Goal: Task Accomplishment & Management: Use online tool/utility

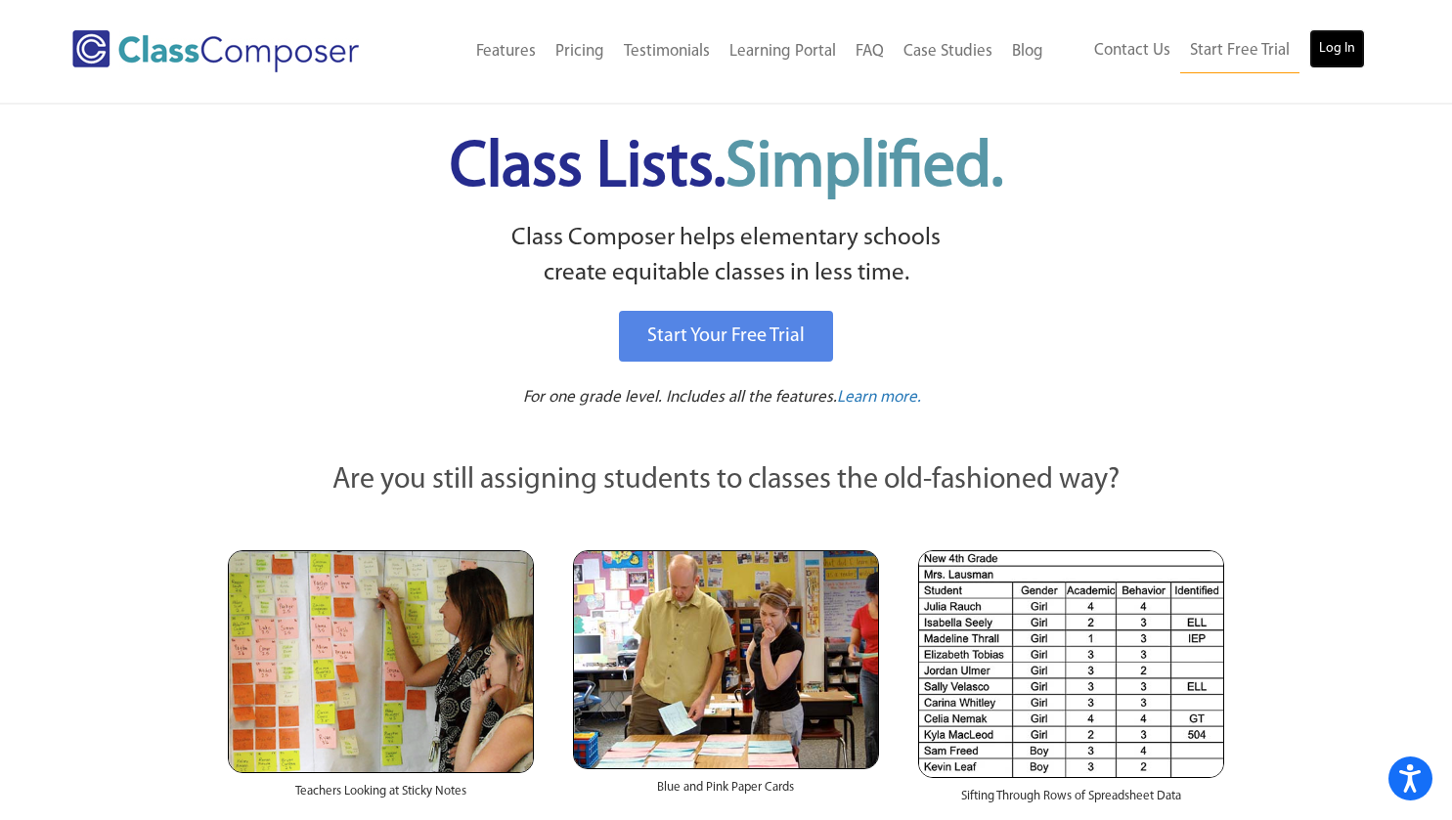
click at [1332, 48] on link "Log In" at bounding box center [1337, 48] width 56 height 39
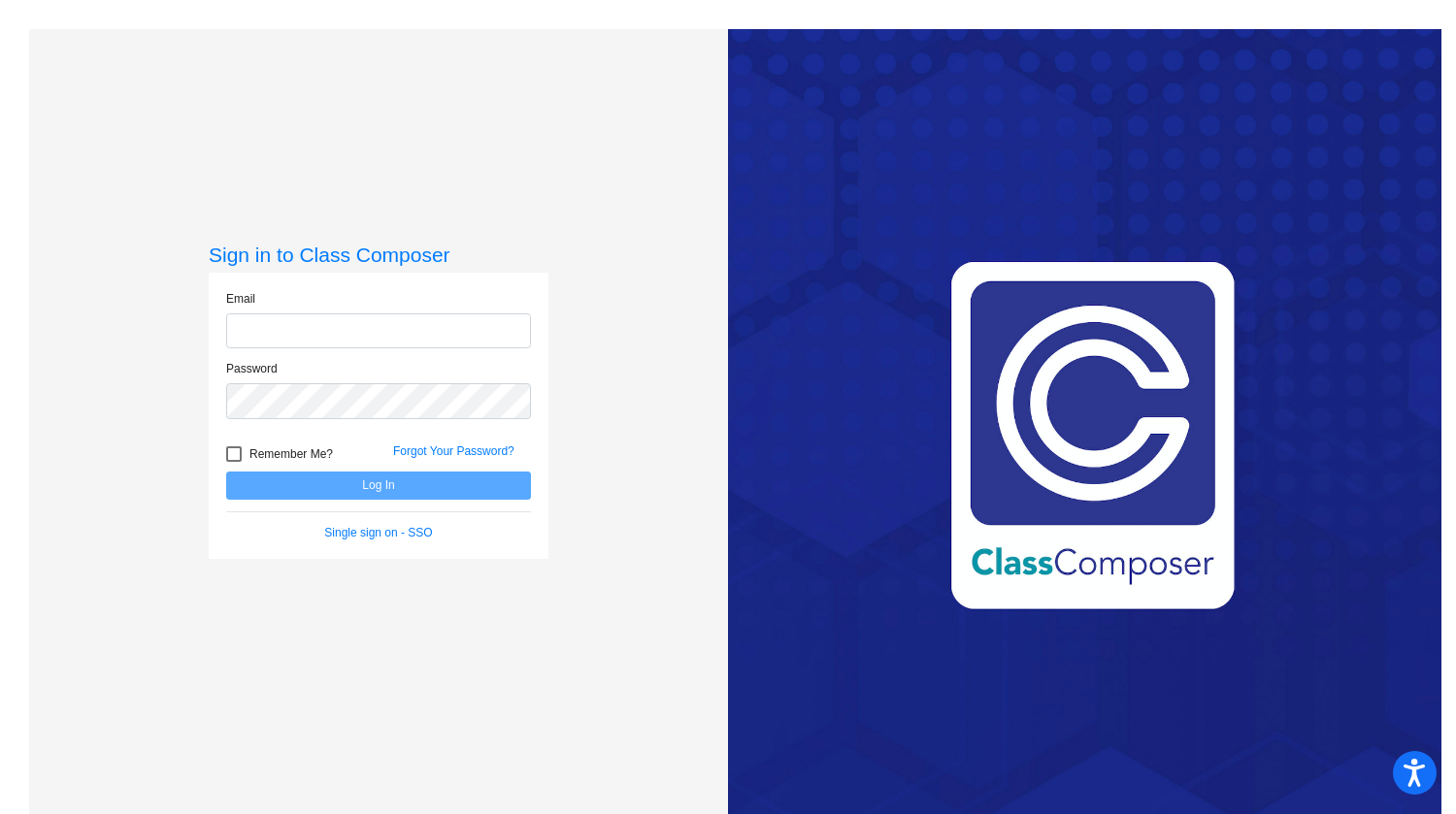
type input "[EMAIL_ADDRESS][DOMAIN_NAME]"
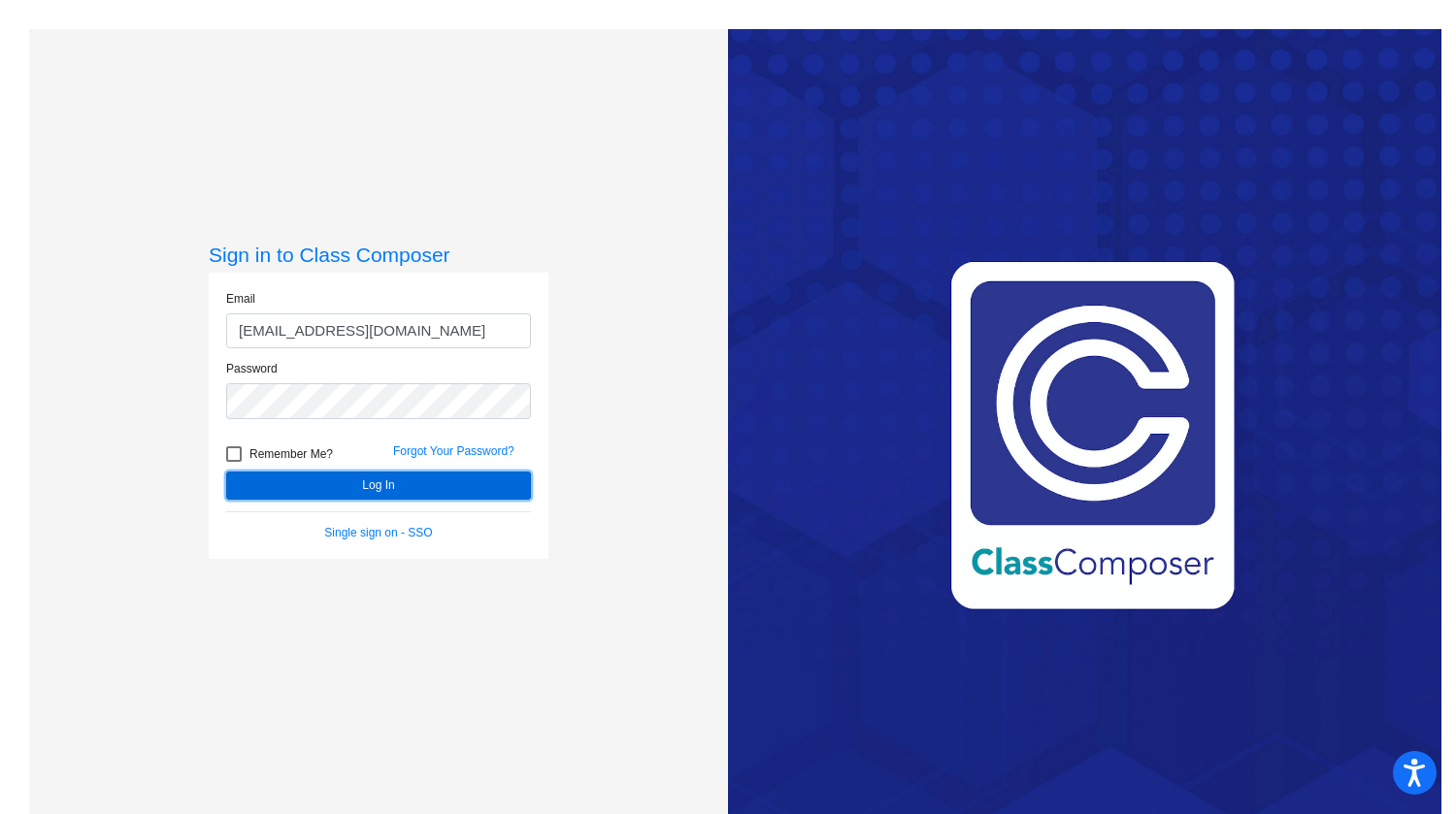
click at [357, 482] on button "Log In" at bounding box center [378, 485] width 305 height 28
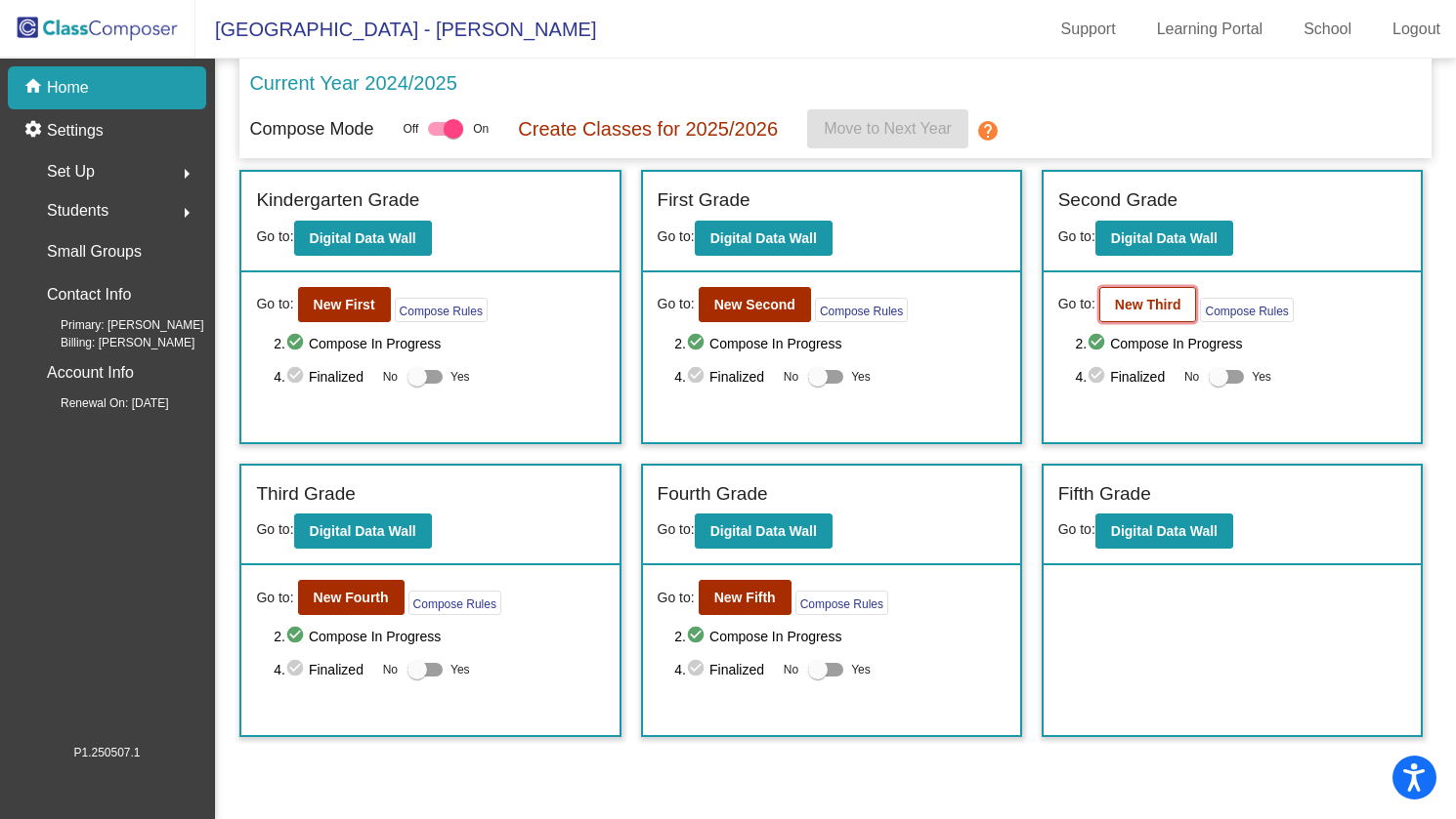
click at [1155, 305] on b "New Third" at bounding box center [1147, 305] width 66 height 16
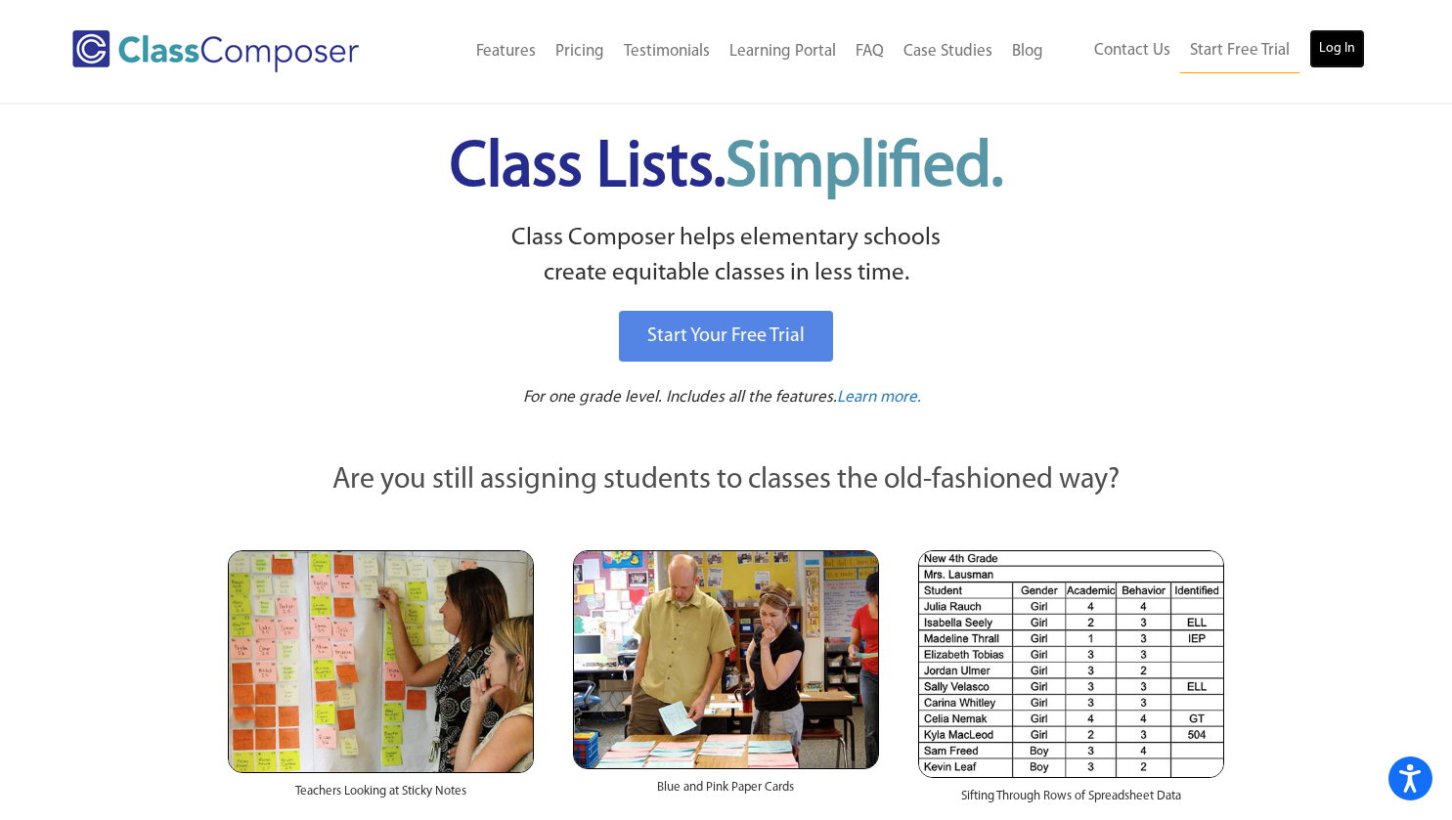
click at [1336, 53] on link "Log In" at bounding box center [1337, 48] width 56 height 39
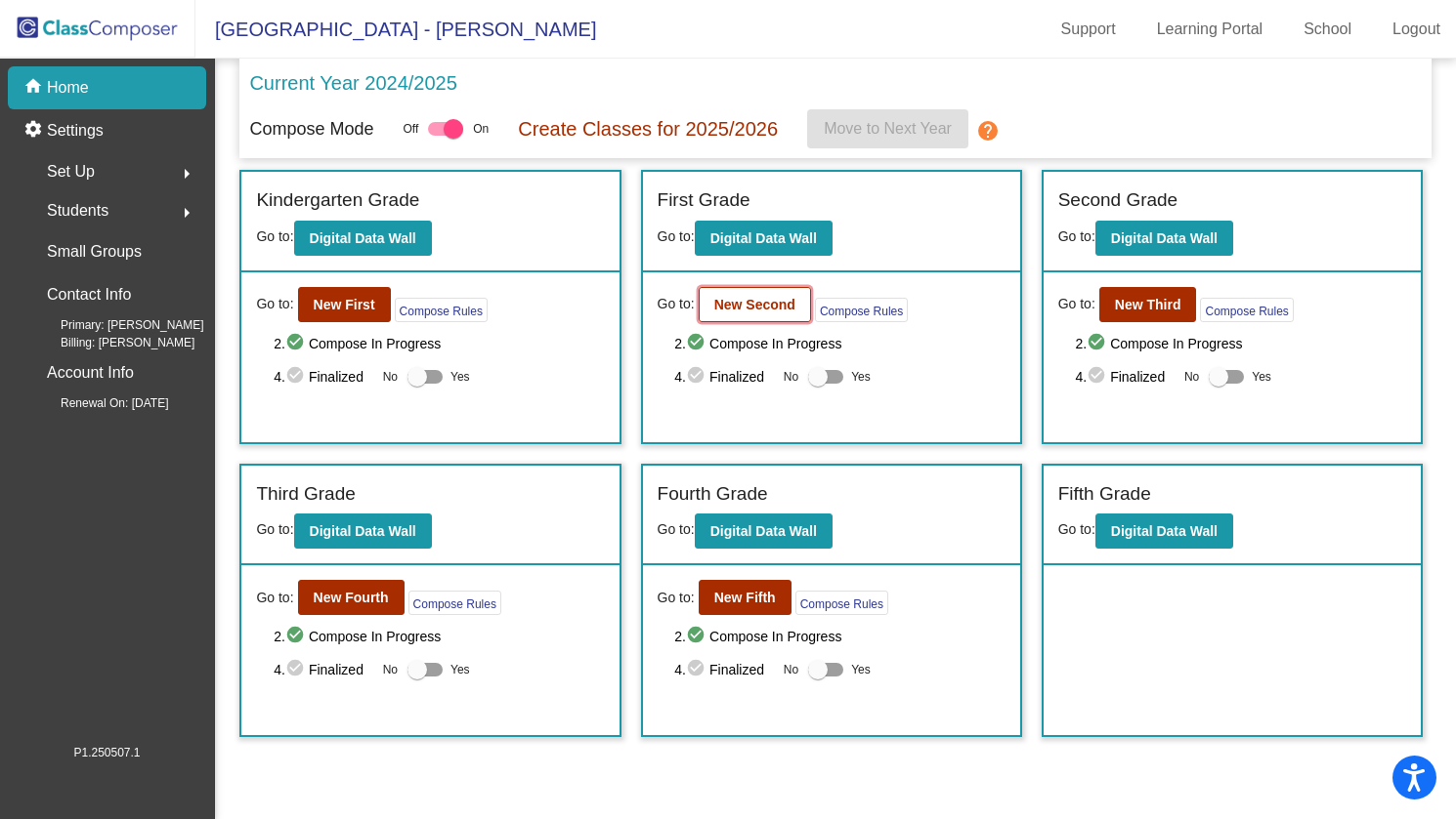
click at [760, 305] on b "New Second" at bounding box center [754, 305] width 81 height 16
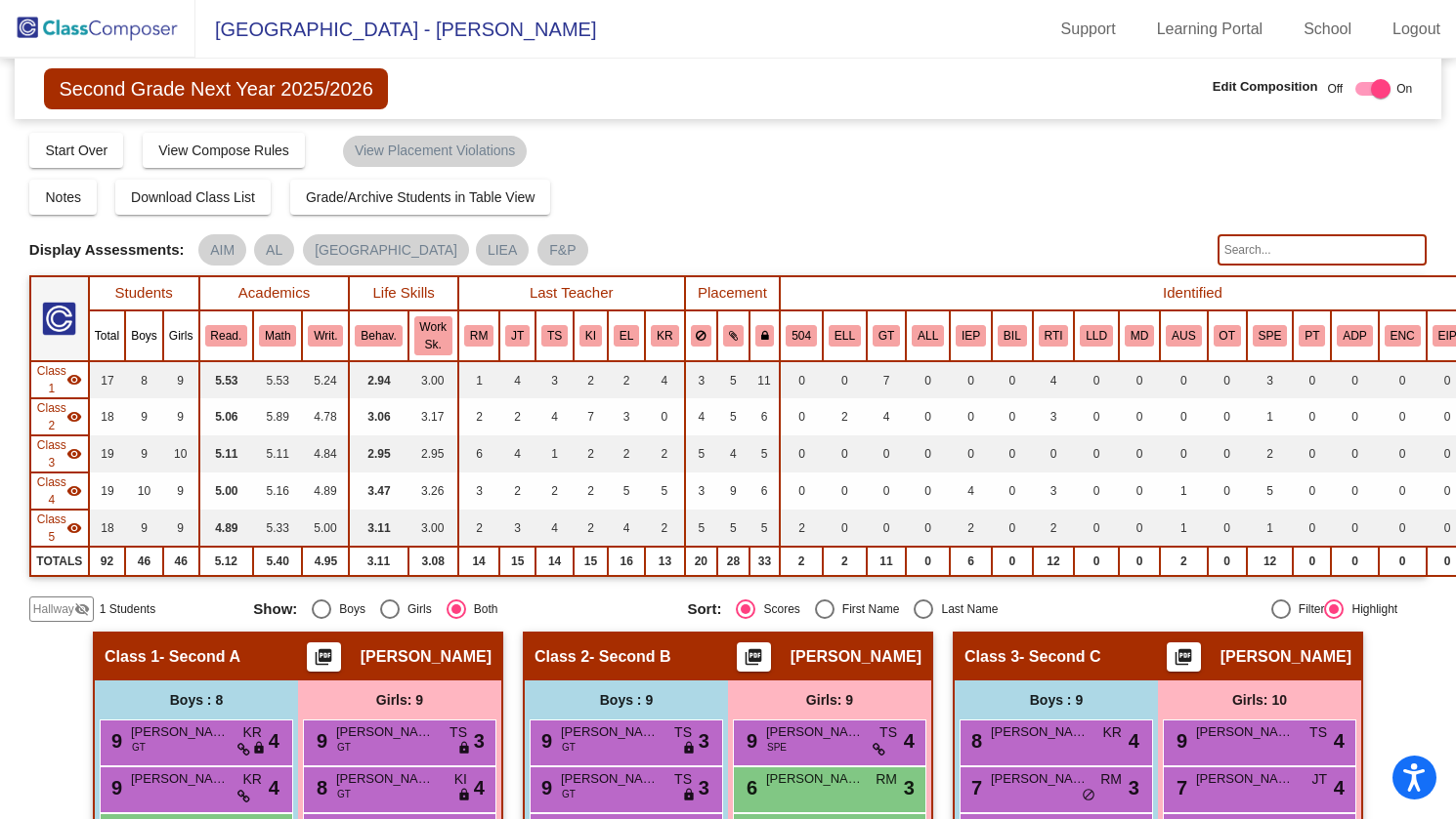
click at [71, 608] on span "Hallway" at bounding box center [53, 609] width 41 height 18
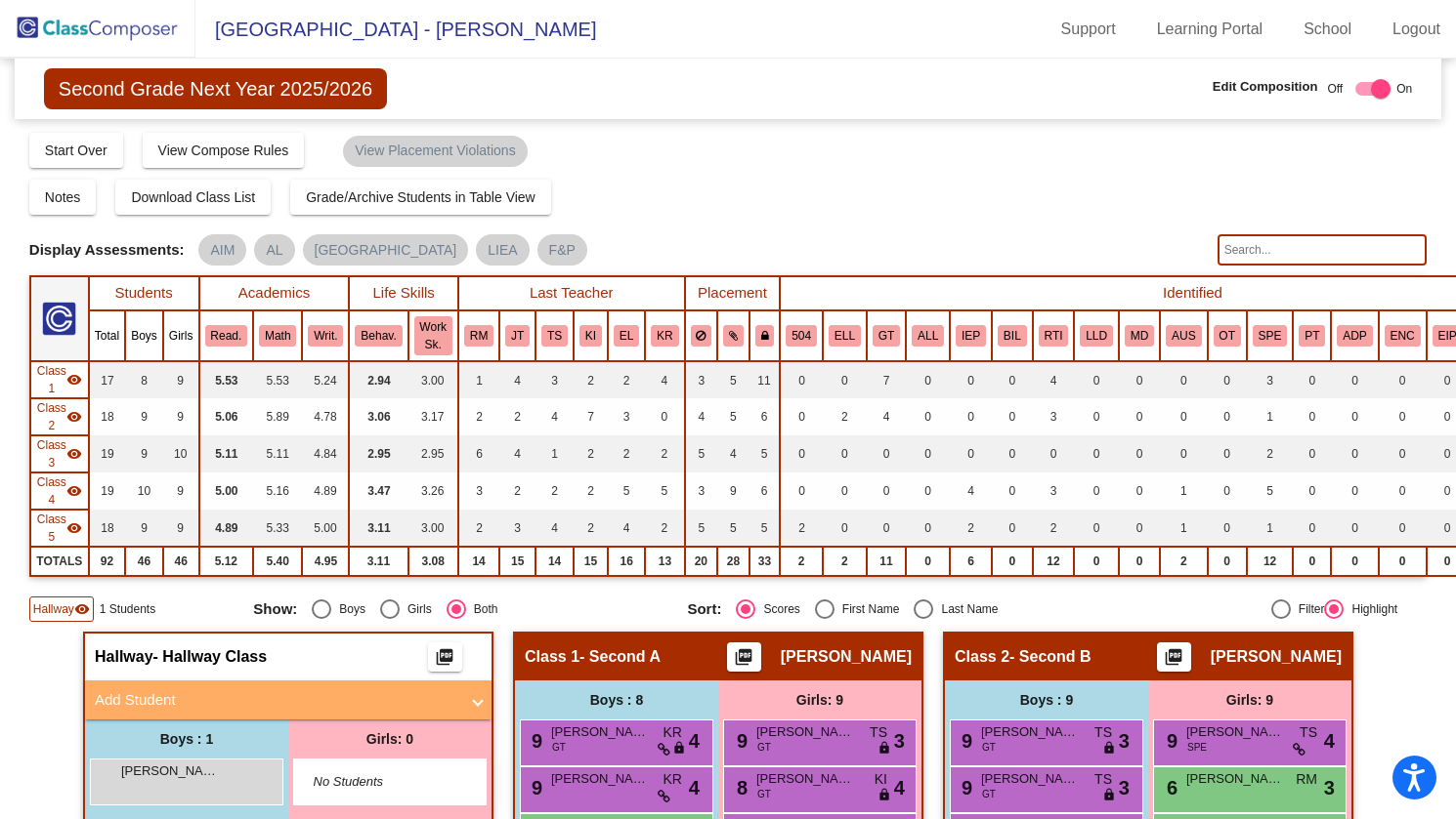
scroll to position [98, 0]
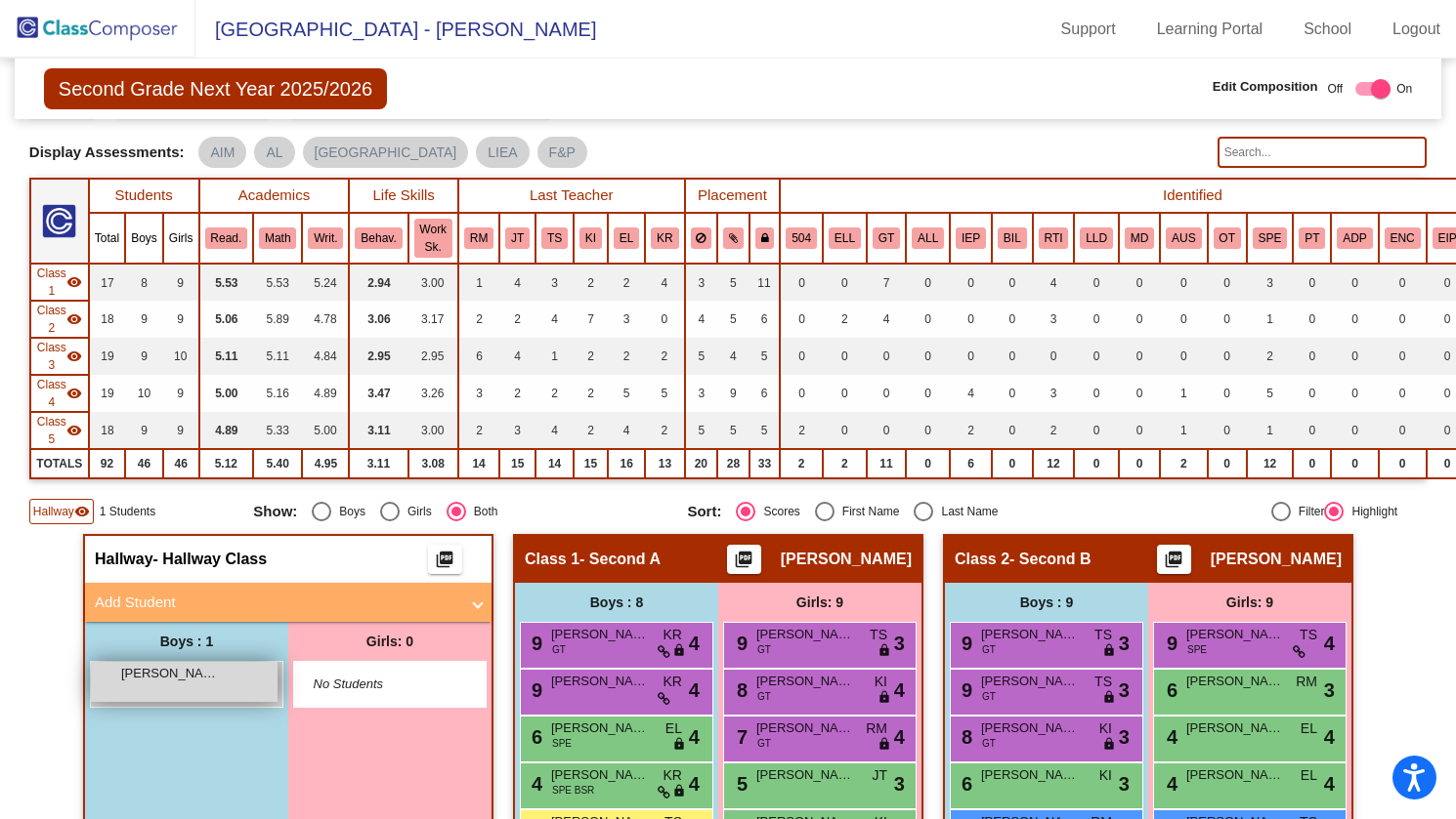
click at [192, 679] on span "Camden Castellucci" at bounding box center [170, 674] width 98 height 20
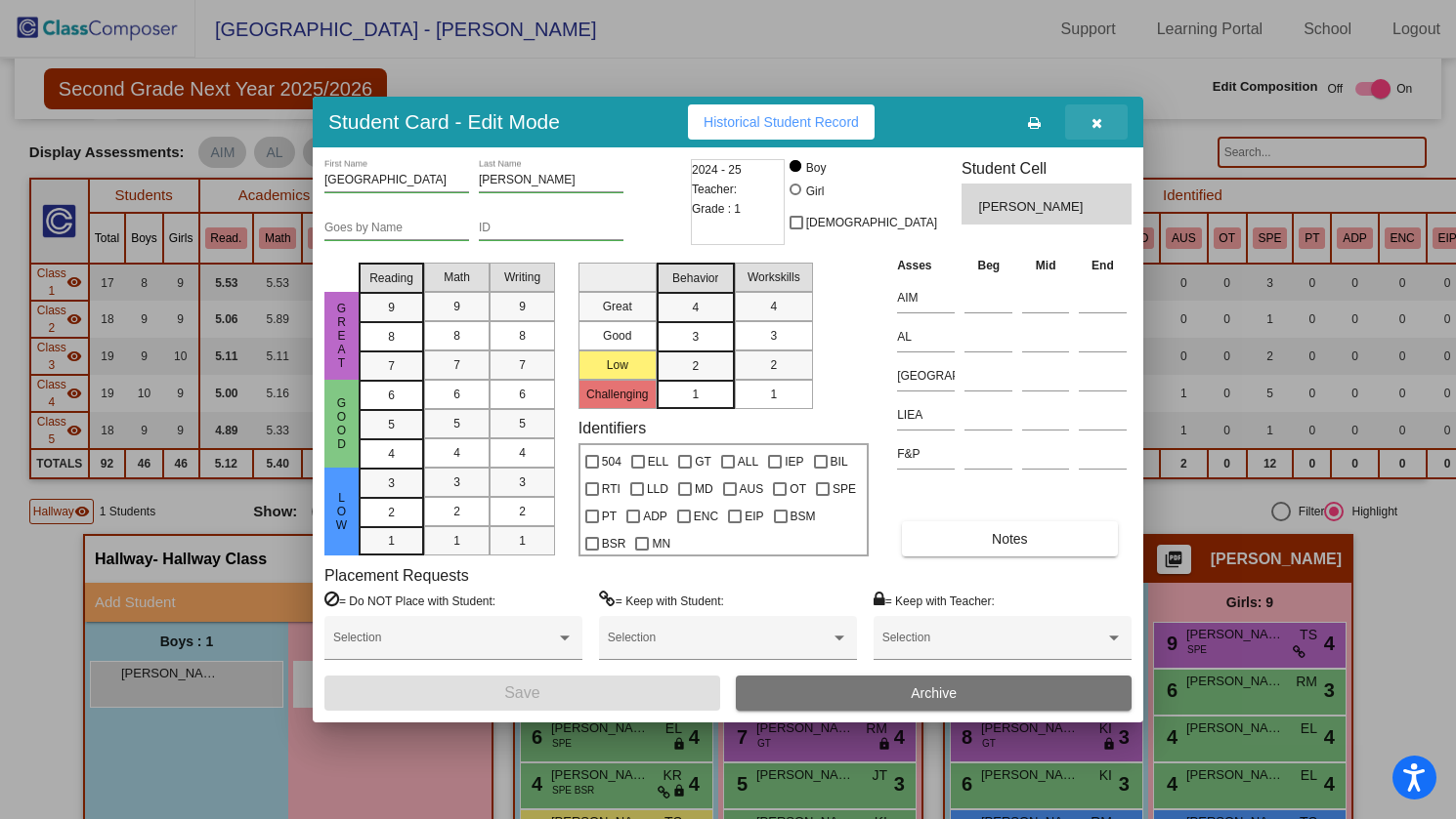
click at [1096, 123] on icon "button" at bounding box center [1096, 123] width 11 height 14
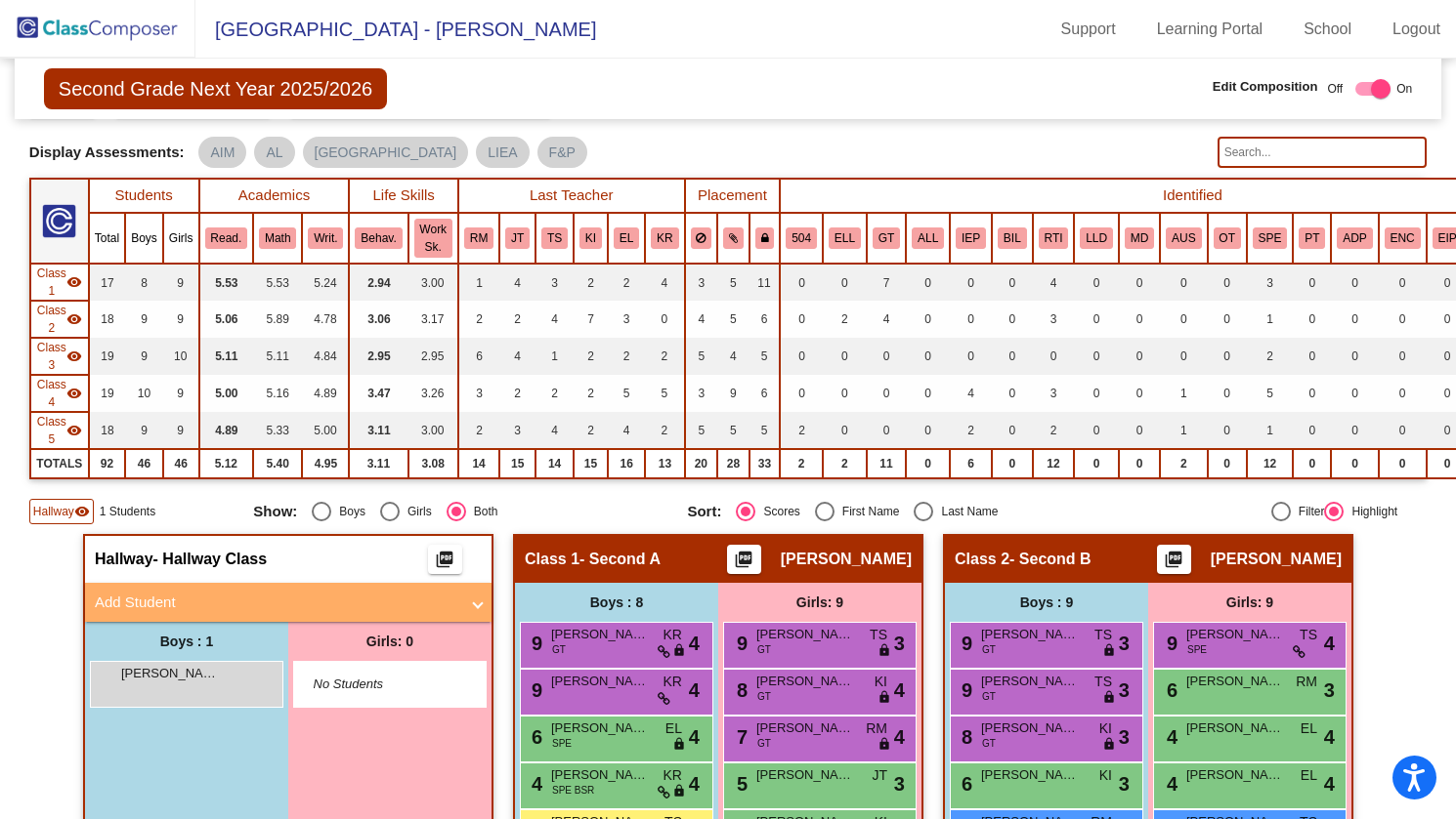
click at [80, 512] on mat-icon "visibility" at bounding box center [82, 511] width 16 height 16
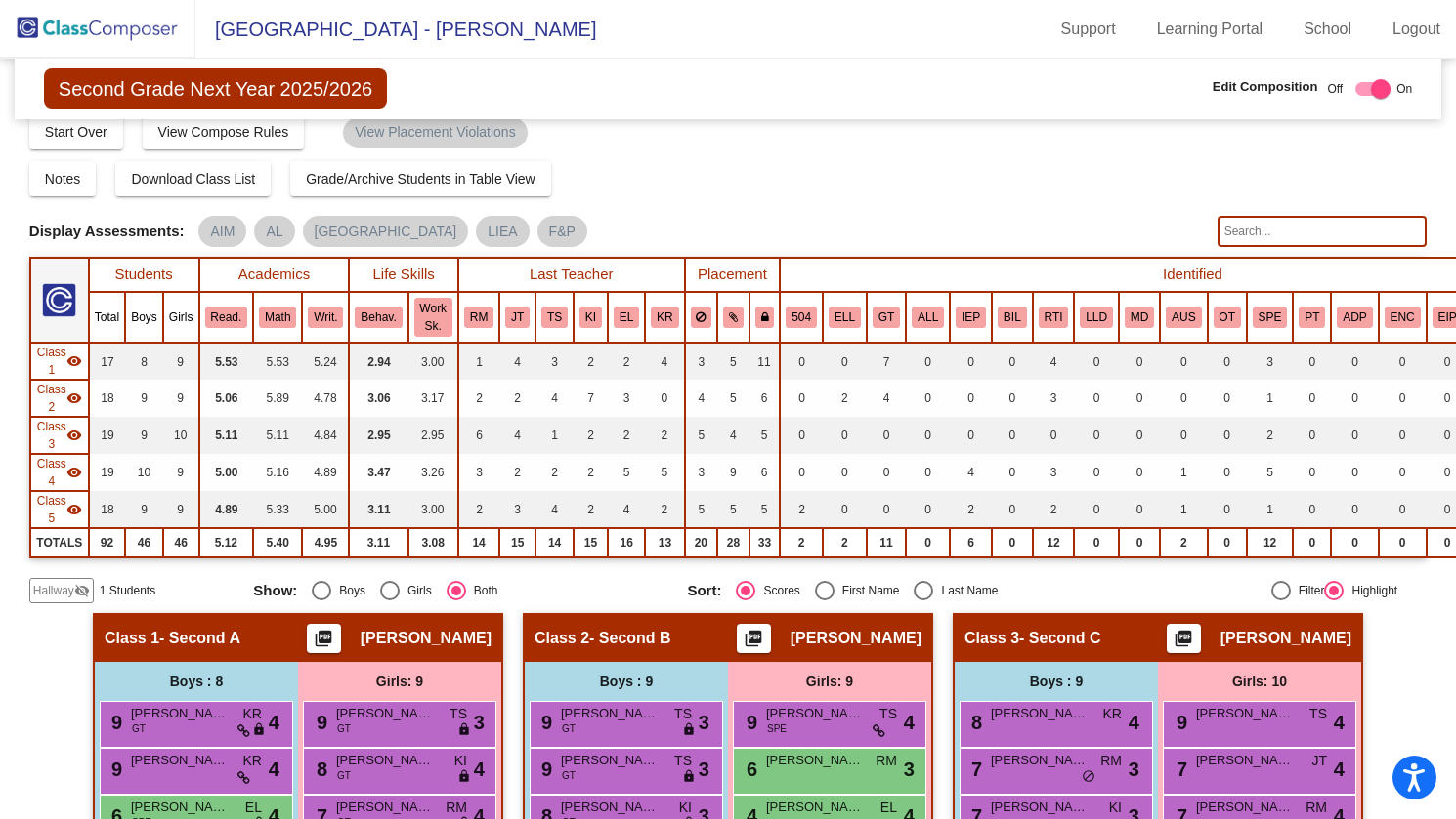
scroll to position [0, 0]
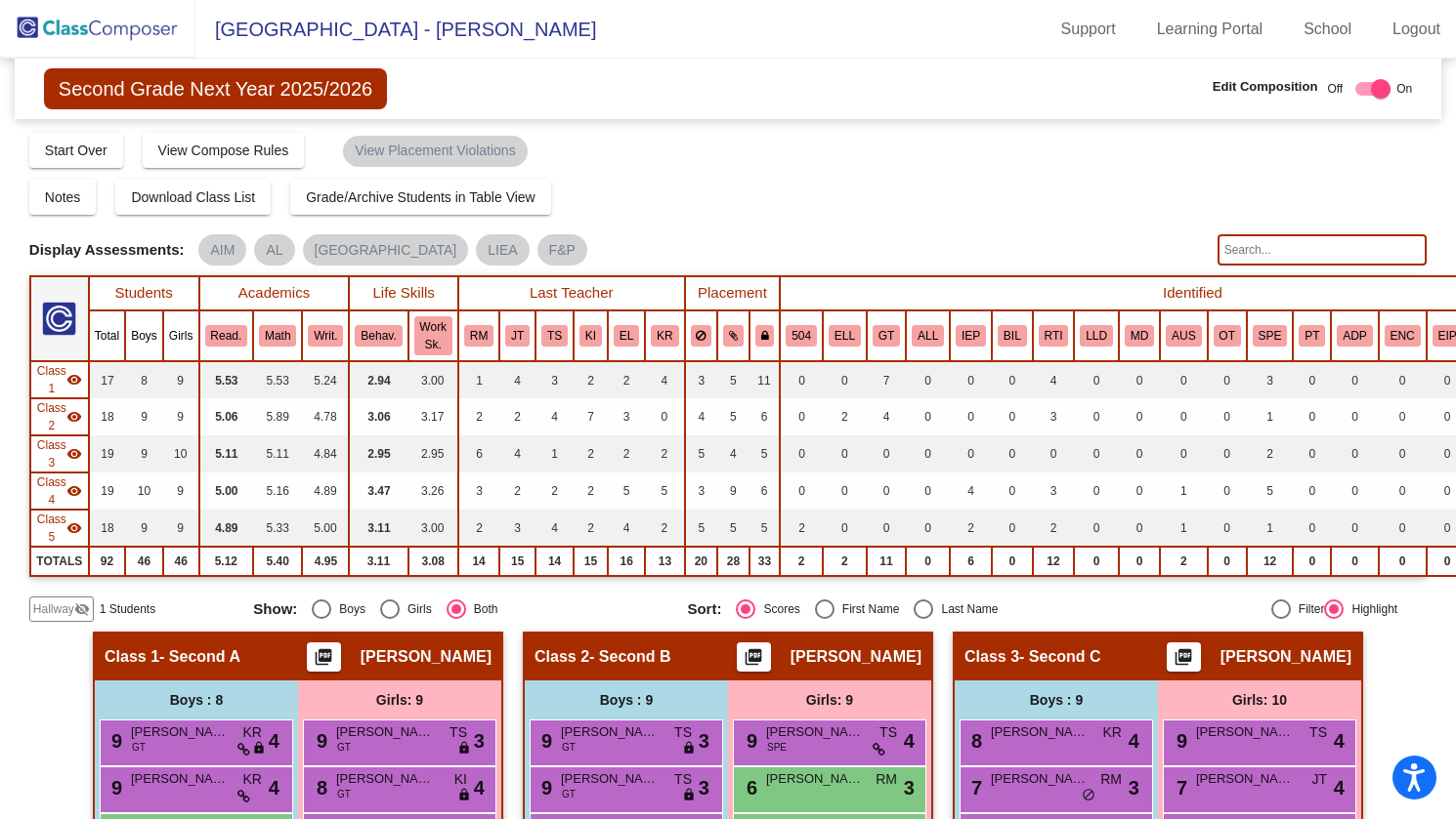
click at [114, 22] on img at bounding box center [98, 29] width 196 height 58
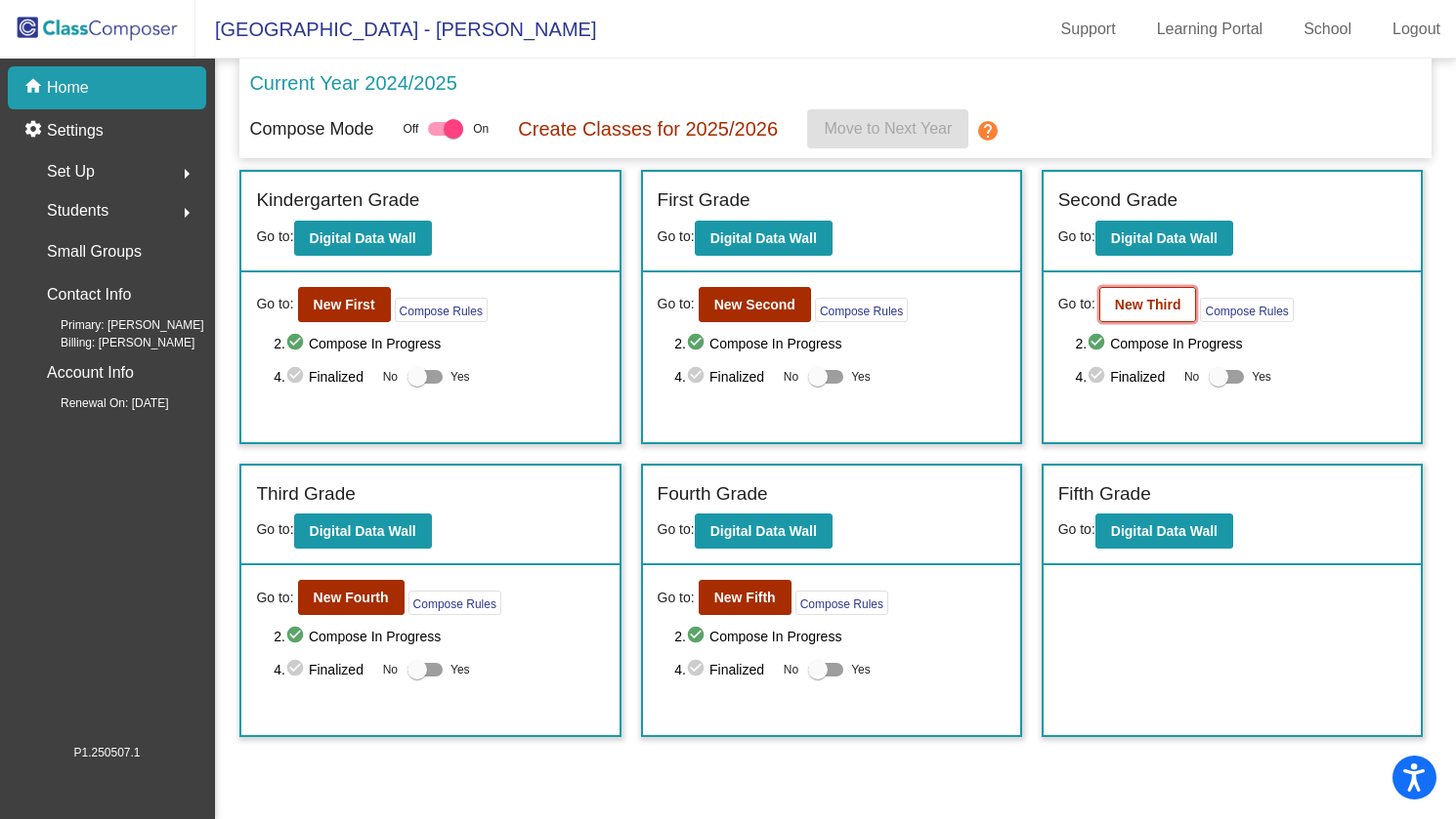
click at [1156, 313] on button "New Third" at bounding box center [1148, 304] width 98 height 35
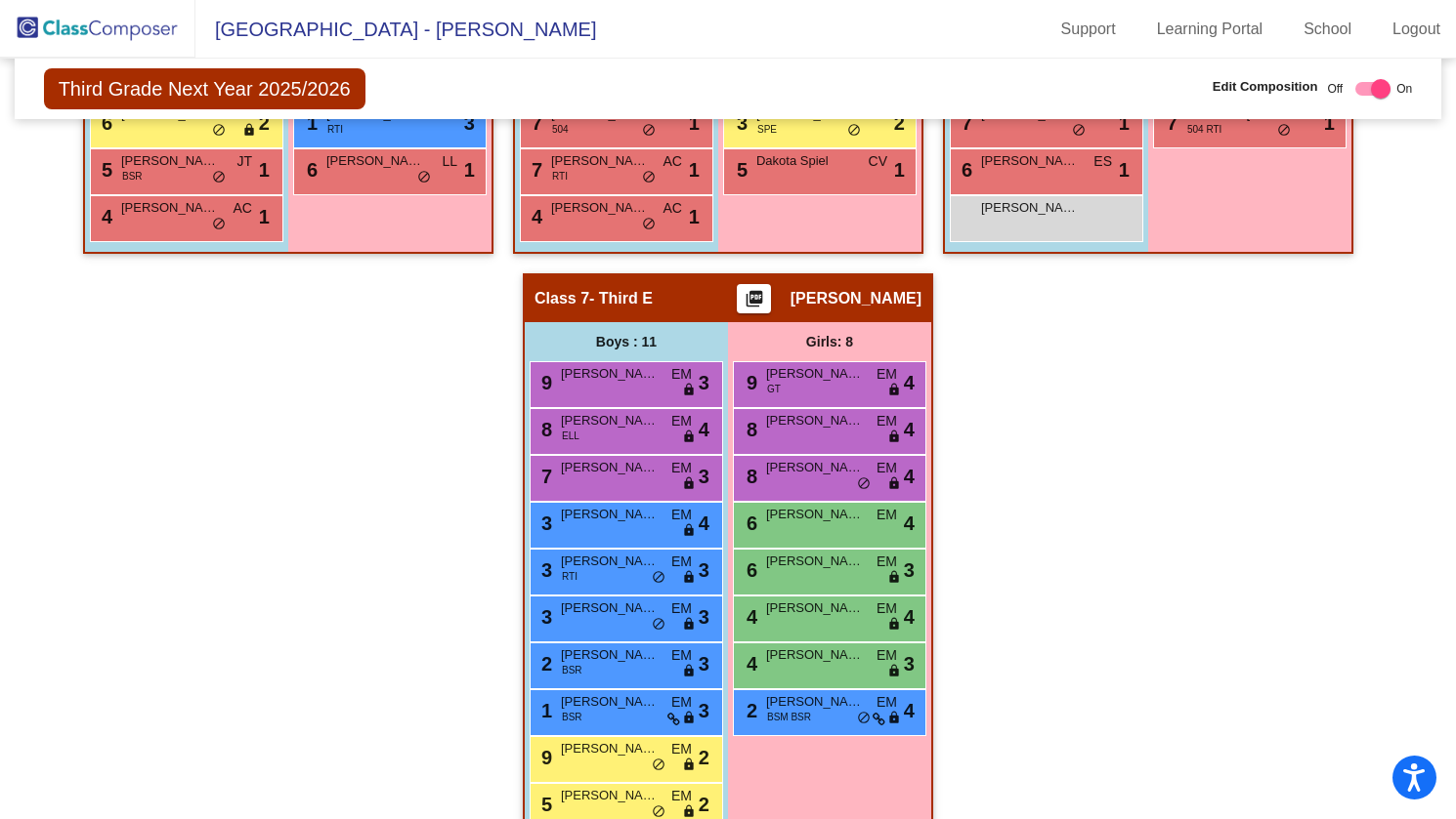
scroll to position [1557, 0]
